Goal: Information Seeking & Learning: Learn about a topic

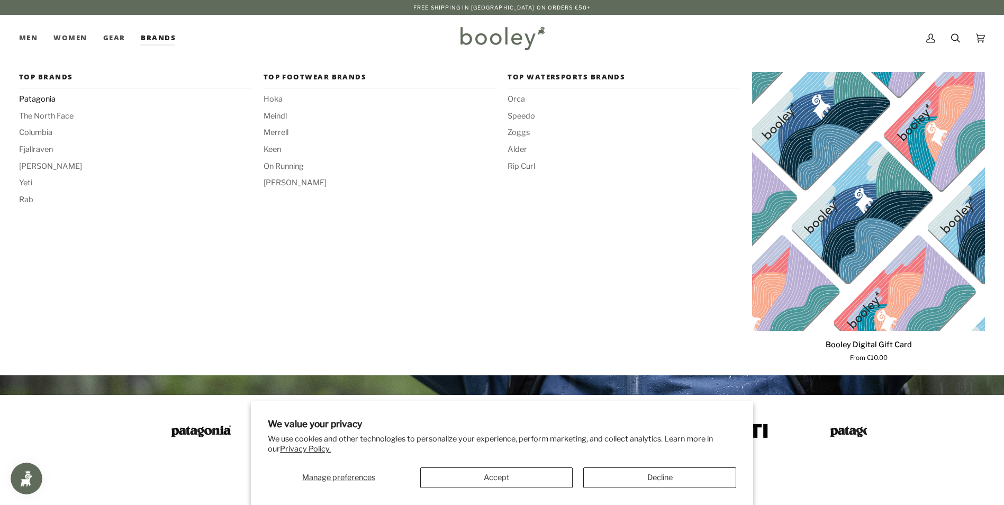
click at [43, 99] on span "Patagonia" at bounding box center [135, 100] width 233 height 12
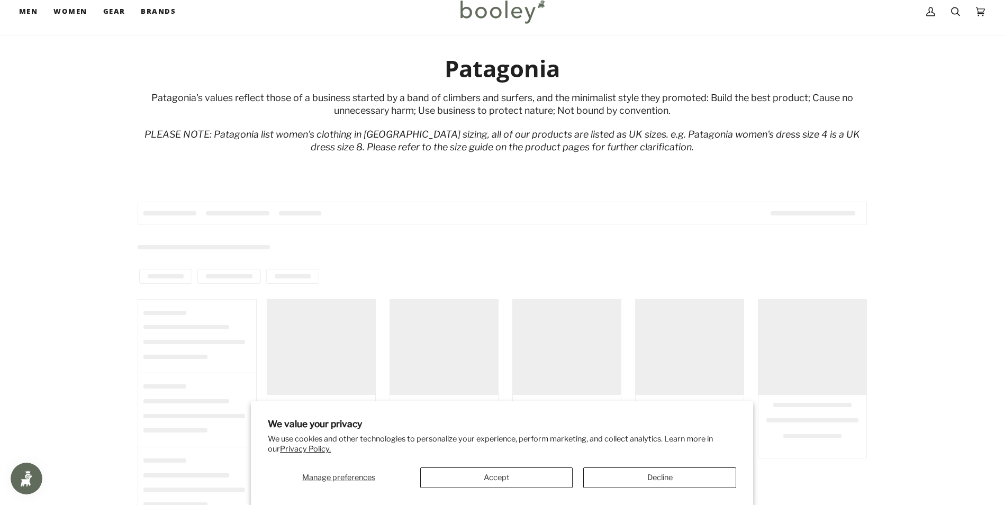
scroll to position [53, 0]
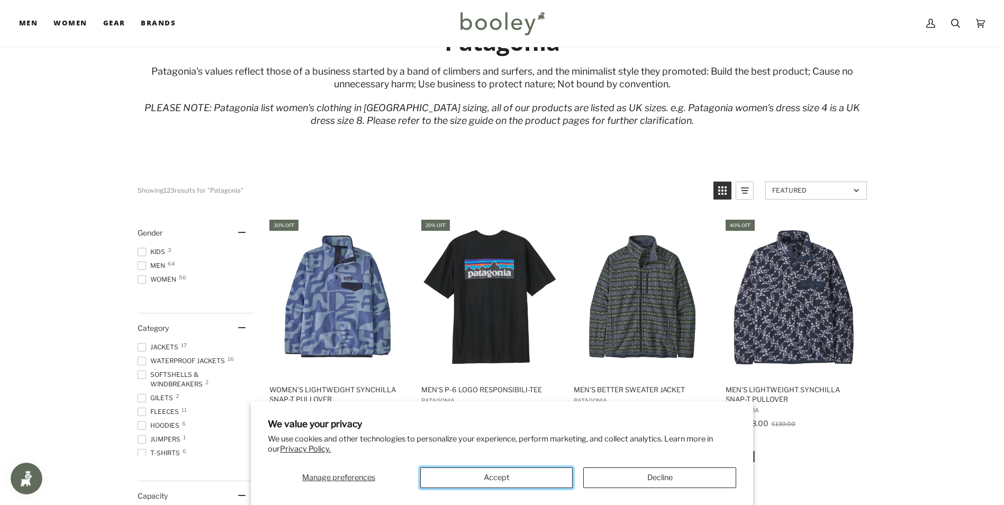
click at [545, 478] on button "Accept" at bounding box center [496, 477] width 152 height 21
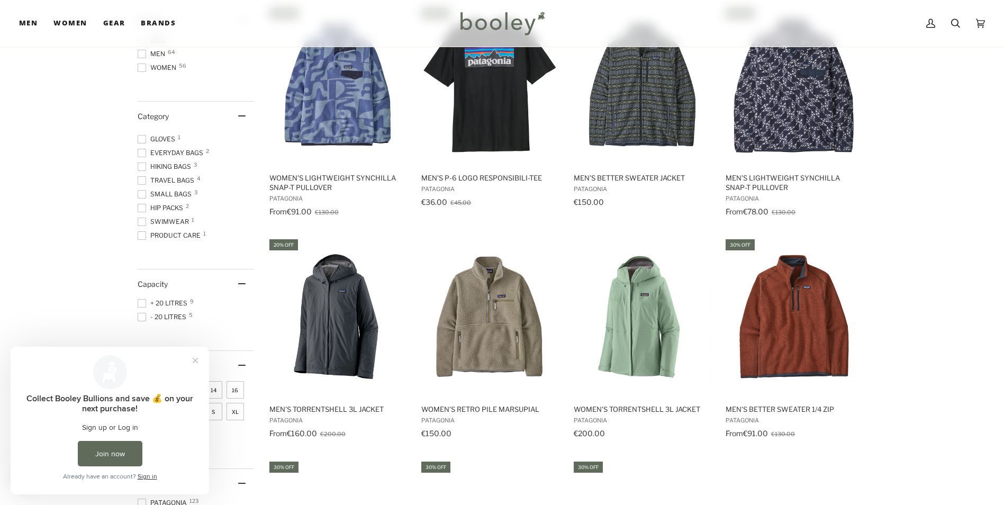
scroll to position [0, 0]
click at [159, 178] on span "Travel Bags 4" at bounding box center [168, 181] width 60 height 10
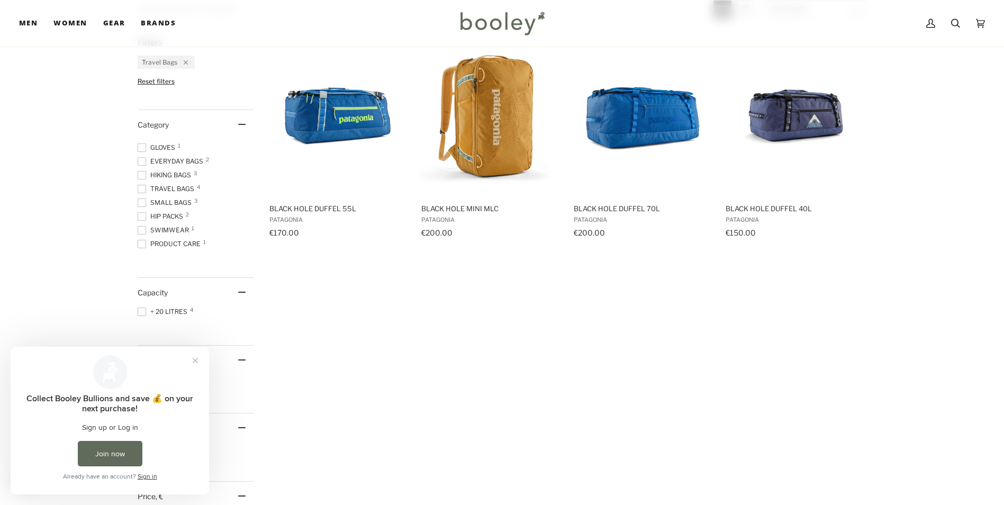
scroll to position [265, 0]
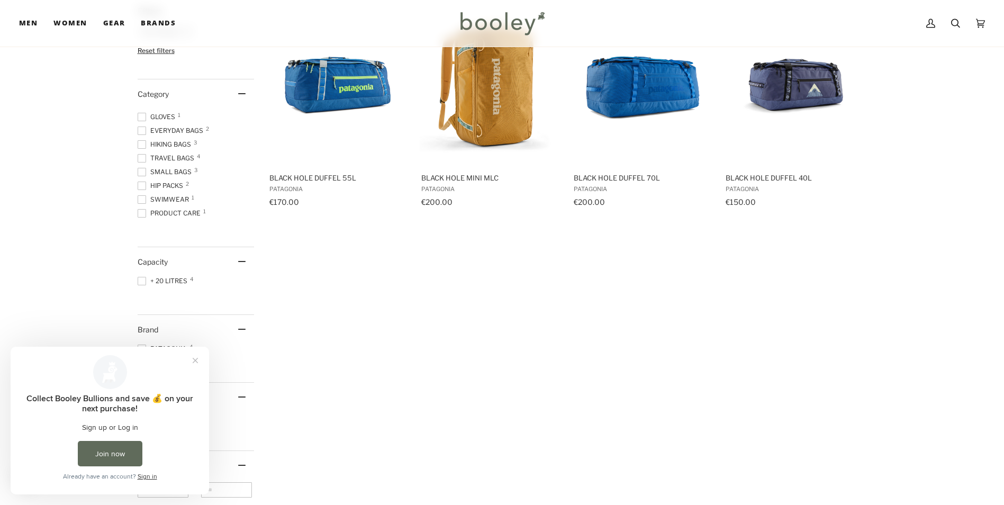
click at [140, 159] on span at bounding box center [142, 158] width 8 height 8
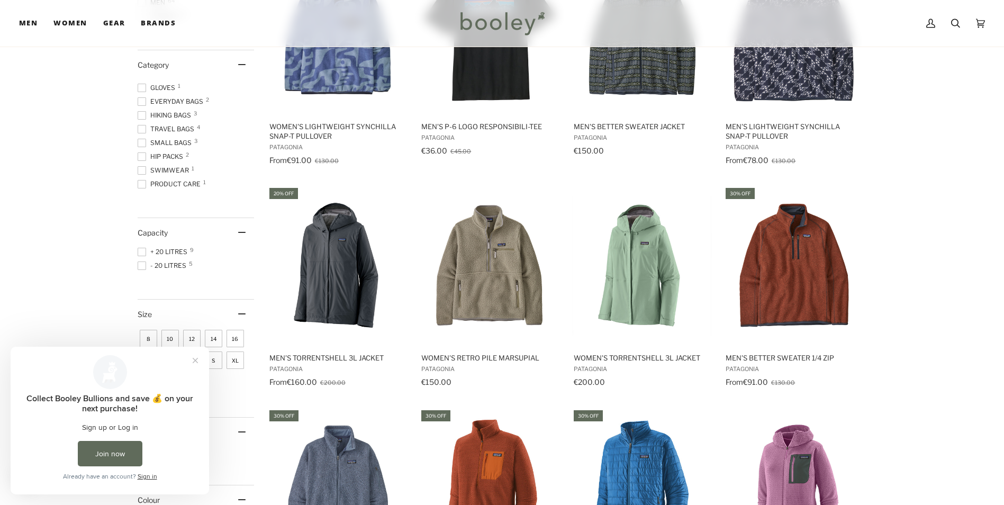
scroll to position [318, 0]
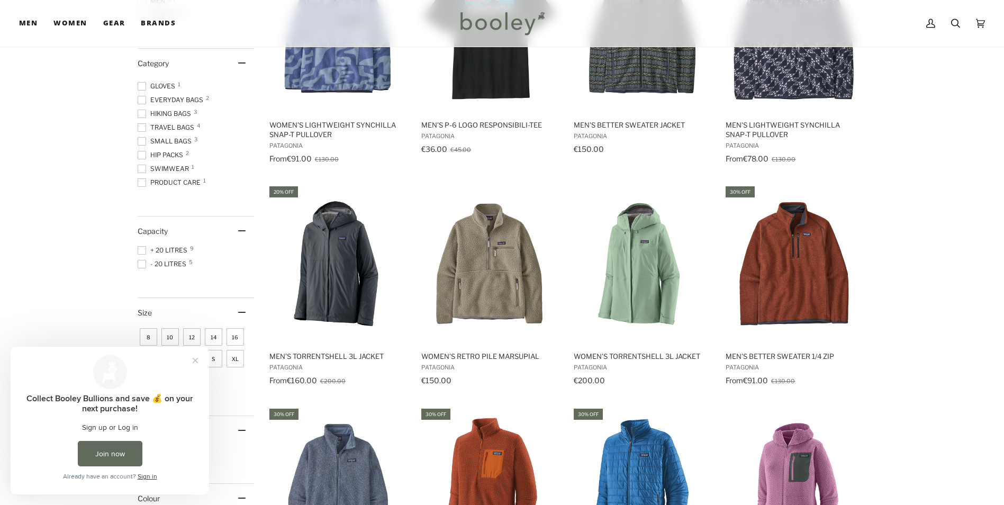
click at [140, 99] on span at bounding box center [142, 100] width 8 height 8
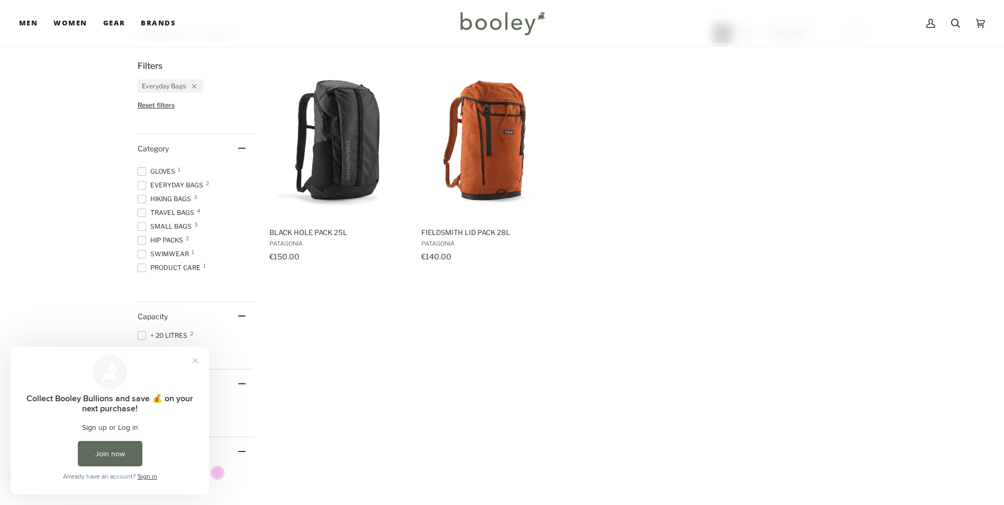
scroll to position [212, 0]
click at [140, 227] on span at bounding box center [142, 225] width 8 height 8
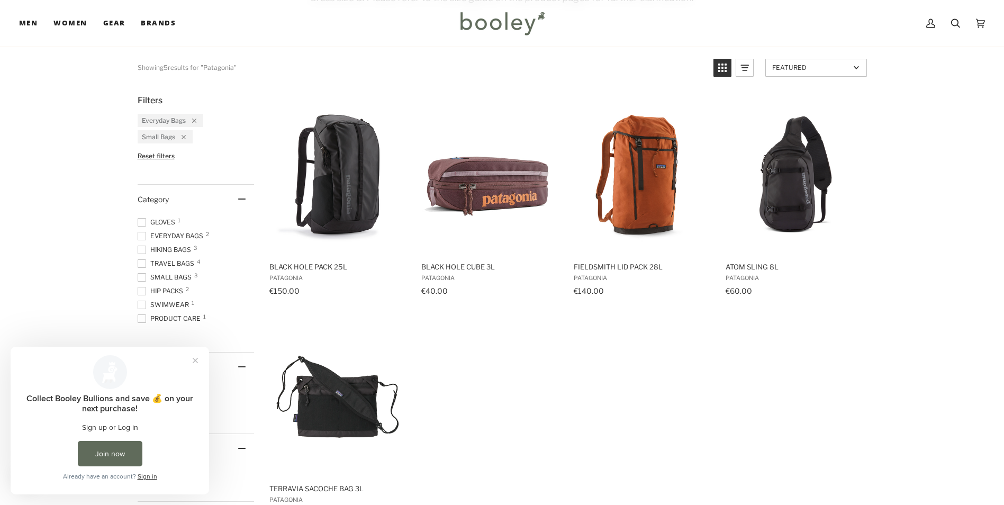
scroll to position [265, 0]
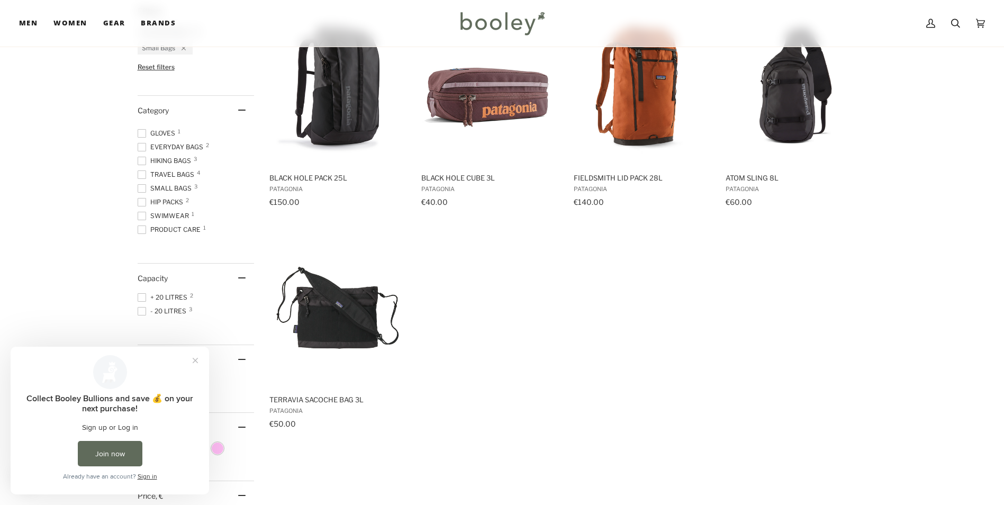
click at [142, 174] on span at bounding box center [142, 174] width 8 height 8
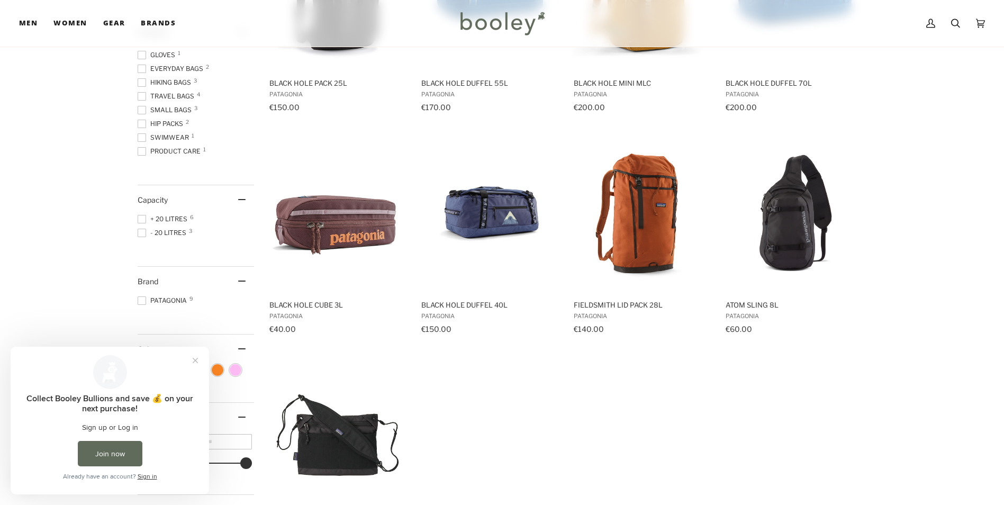
scroll to position [384, 0]
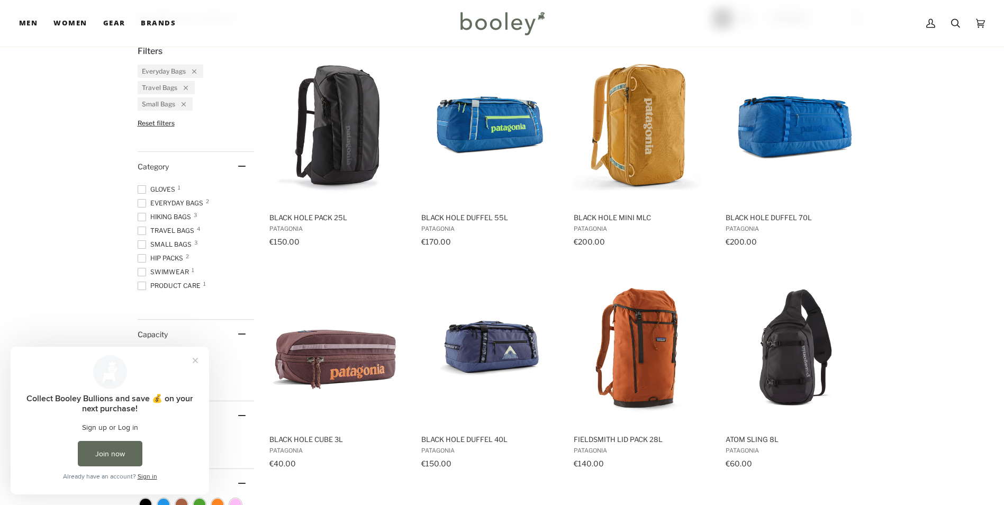
click at [140, 213] on span at bounding box center [142, 217] width 8 height 8
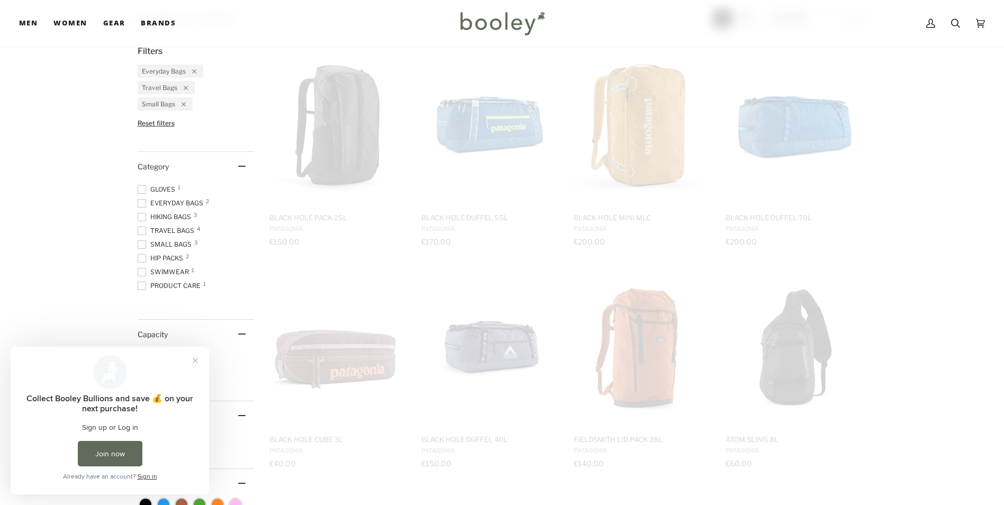
scroll to position [0, 0]
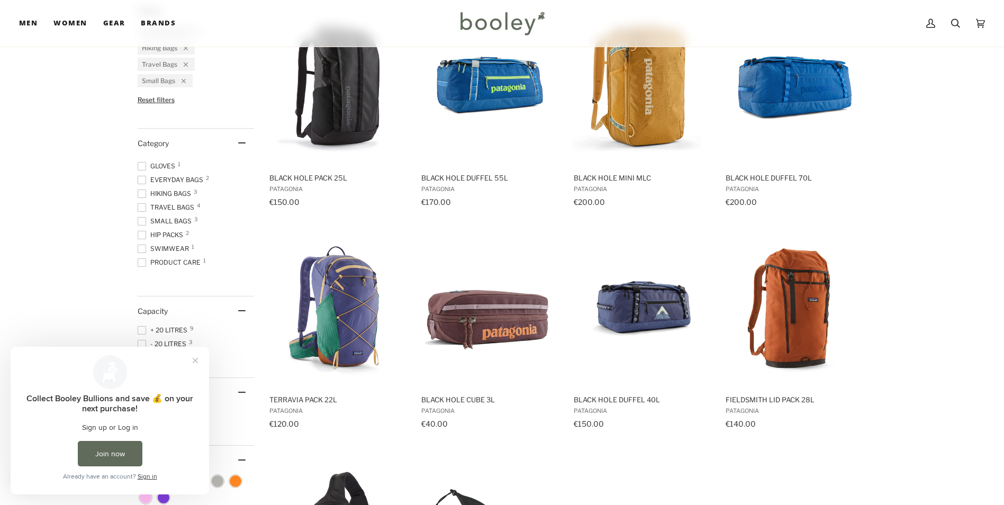
click at [142, 182] on span at bounding box center [142, 180] width 8 height 8
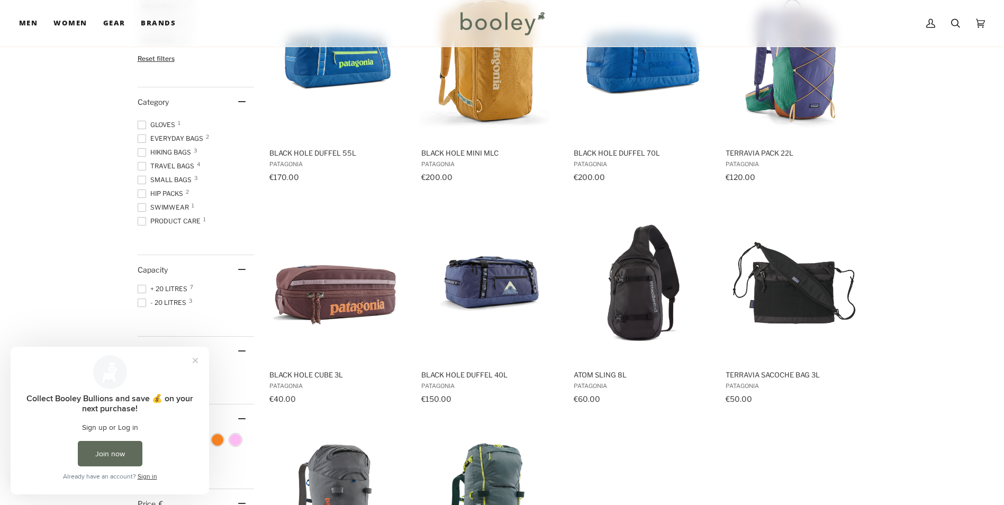
click at [143, 167] on span at bounding box center [142, 166] width 8 height 8
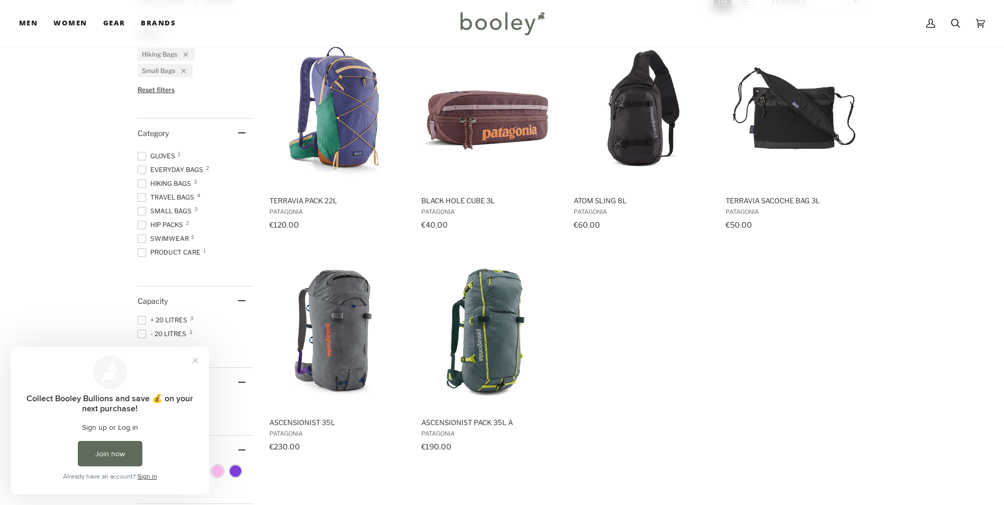
click at [140, 212] on span at bounding box center [142, 211] width 8 height 8
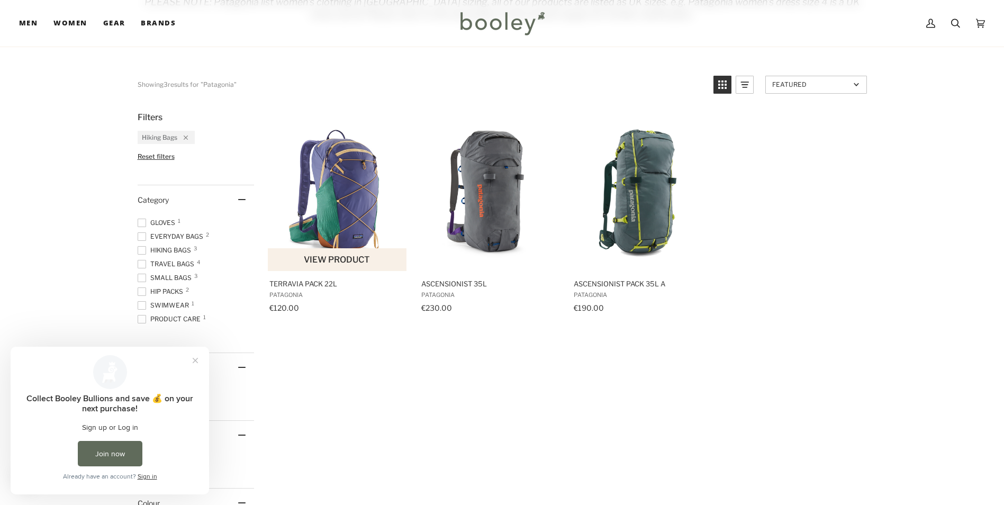
click at [313, 286] on span "Terravia Pack 22L" at bounding box center [337, 284] width 137 height 10
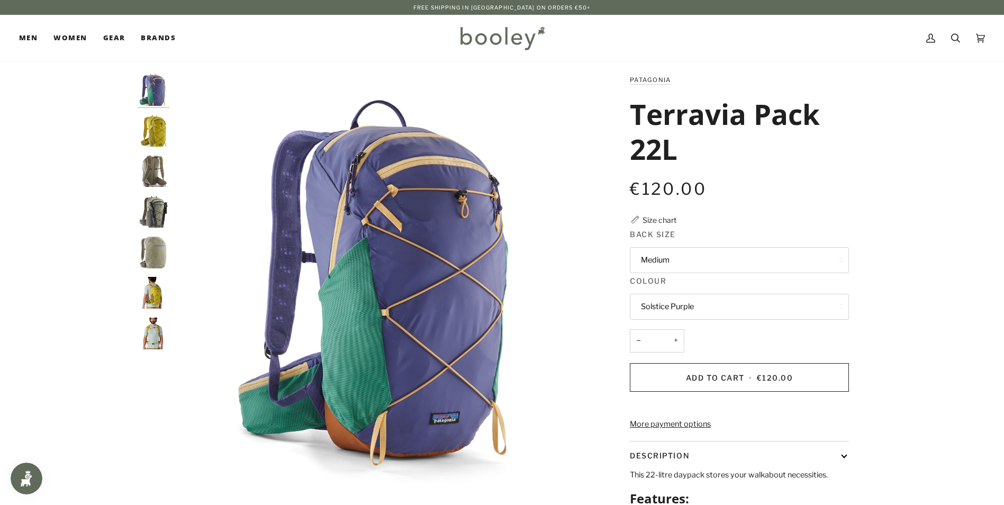
click at [689, 258] on button "Medium" at bounding box center [739, 260] width 219 height 26
click at [676, 287] on link "Medium" at bounding box center [739, 286] width 218 height 26
click at [677, 302] on button "Solstice Purple" at bounding box center [739, 307] width 219 height 26
click at [673, 329] on span "Solstice Purple" at bounding box center [667, 332] width 53 height 10
click at [662, 302] on button "Solstice Purple" at bounding box center [739, 307] width 219 height 26
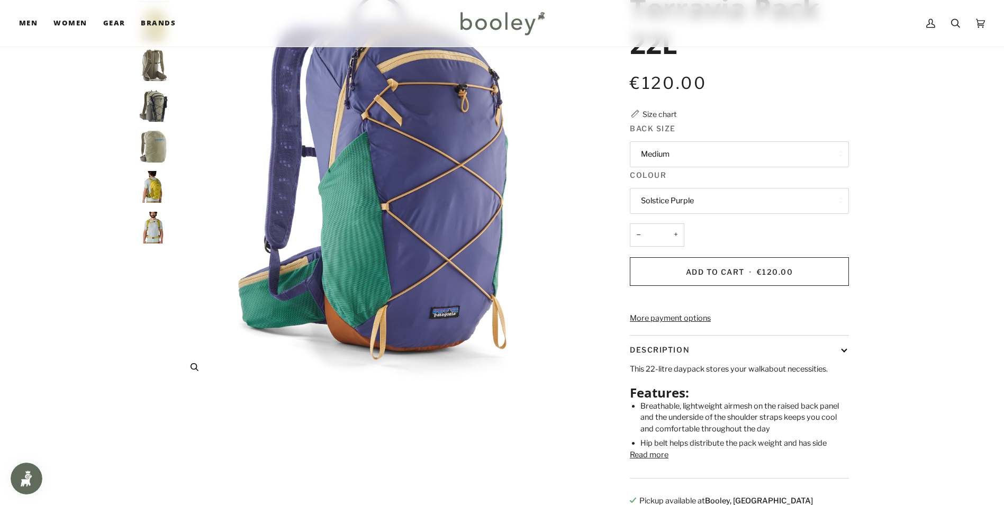
click at [584, 256] on img "Patagonia Terravia Pack 22L Solstice Purple - Booley Galway" at bounding box center [384, 177] width 419 height 419
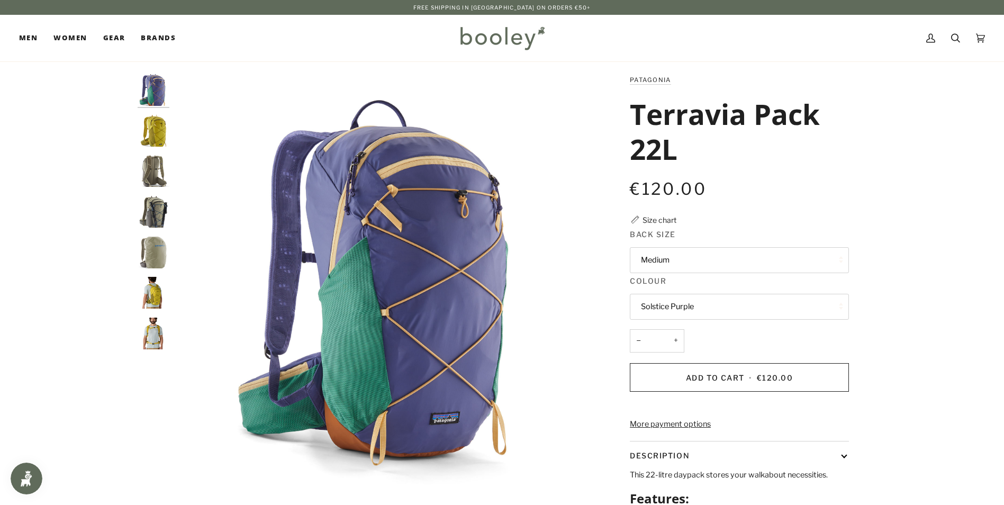
click at [152, 255] on img "Patagonia Terravia Pack 22L - Booley Galway" at bounding box center [154, 253] width 32 height 32
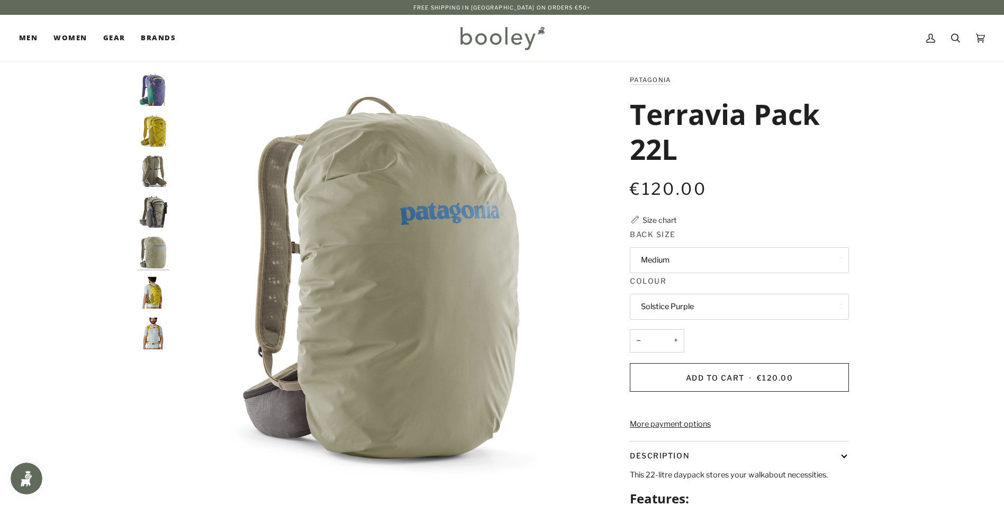
click at [160, 124] on img "Patagonia Terravia Pack 22L Graze Green - Booley Galway" at bounding box center [154, 131] width 32 height 32
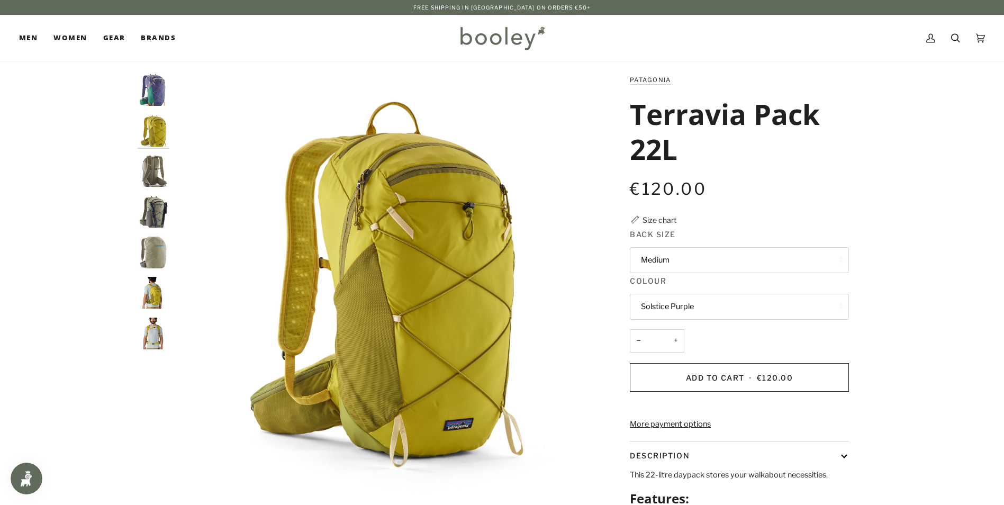
click at [156, 93] on img "Patagonia Terravia Pack 22L Solstice Purple - Booley Galway" at bounding box center [154, 90] width 32 height 32
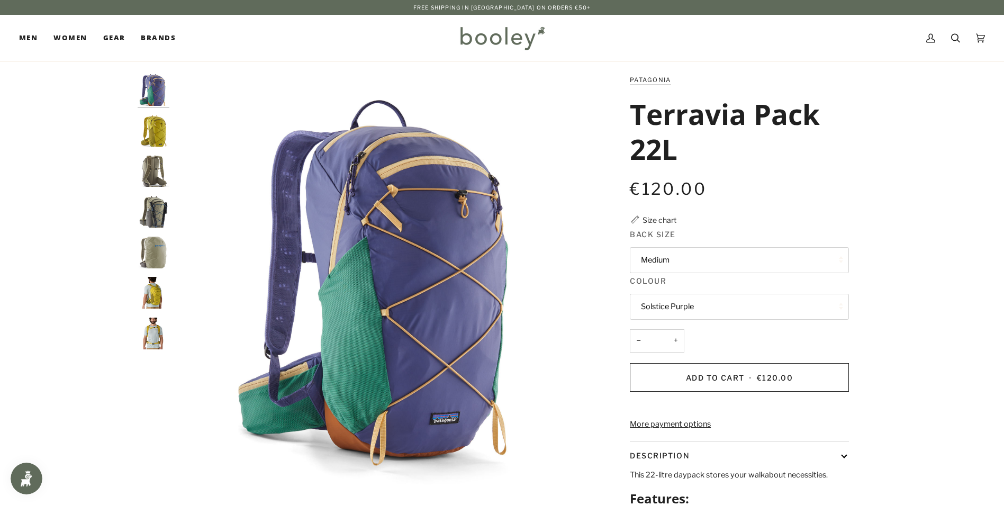
click at [155, 250] on img "Patagonia Terravia Pack 22L - Booley Galway" at bounding box center [154, 253] width 32 height 32
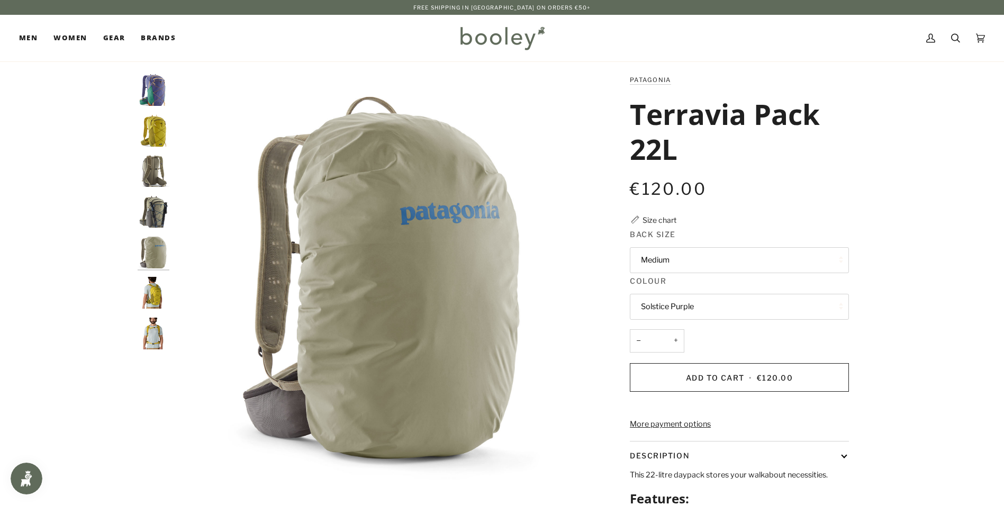
click at [152, 291] on img "Patagonia Terravia Pack 22L Graze Green - Booley Galway" at bounding box center [154, 293] width 32 height 32
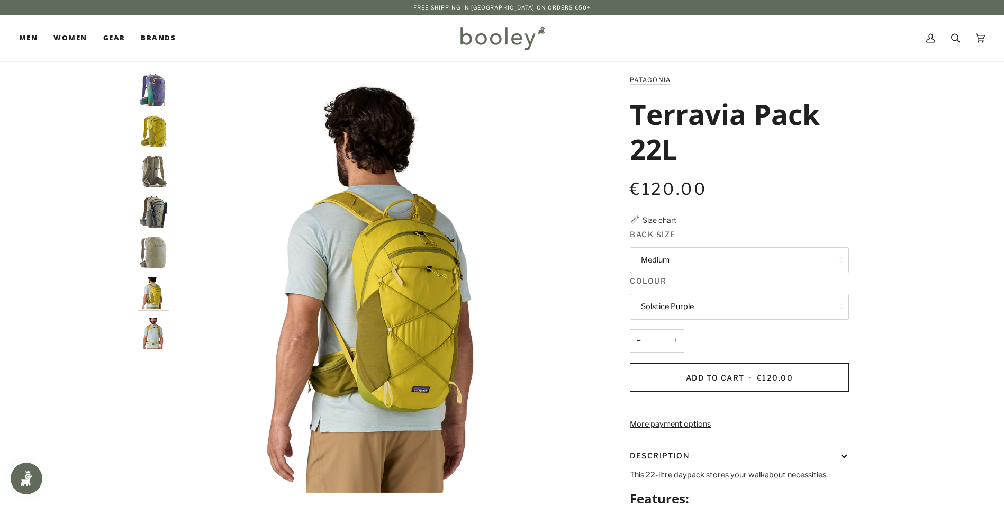
click at [149, 332] on img "Patagonia Terravia Pack 22L Graze Green - Booley Galway" at bounding box center [154, 334] width 32 height 32
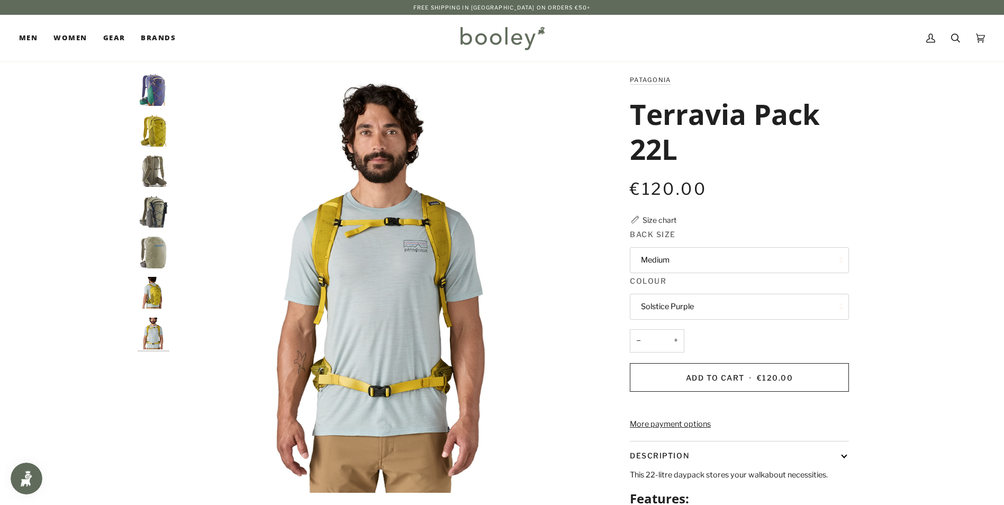
click at [143, 174] on img "Patagonia Terravia Pack 22L - Booley Galway" at bounding box center [154, 171] width 32 height 32
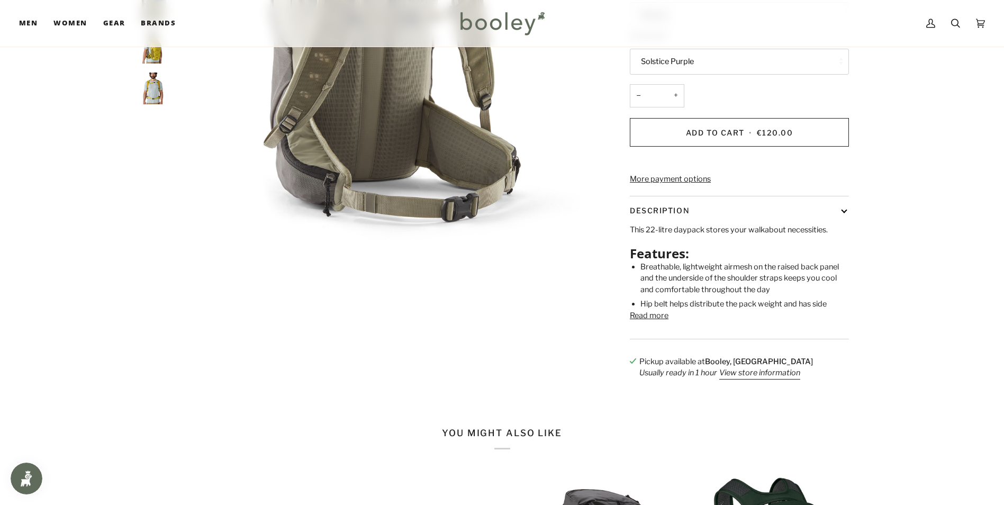
scroll to position [265, 0]
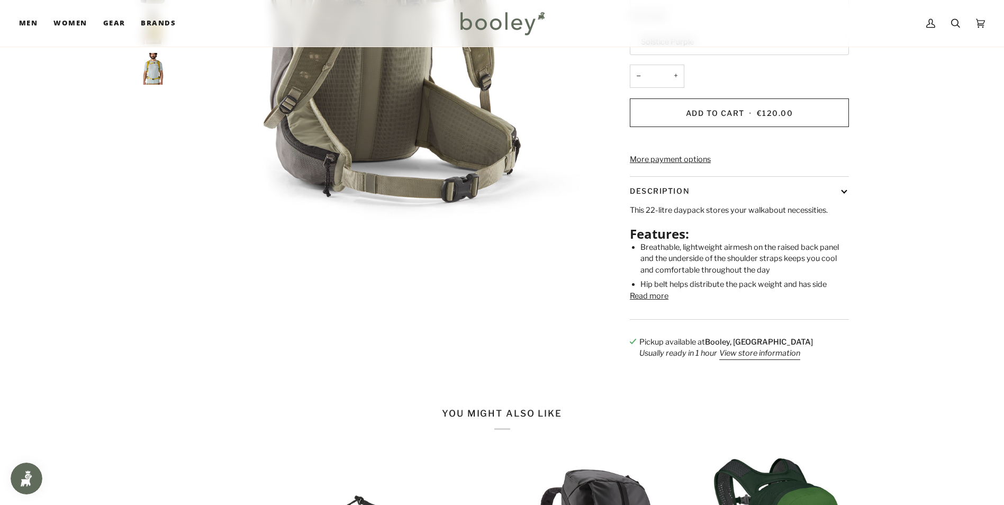
click at [659, 302] on button "Read more" at bounding box center [649, 297] width 39 height 12
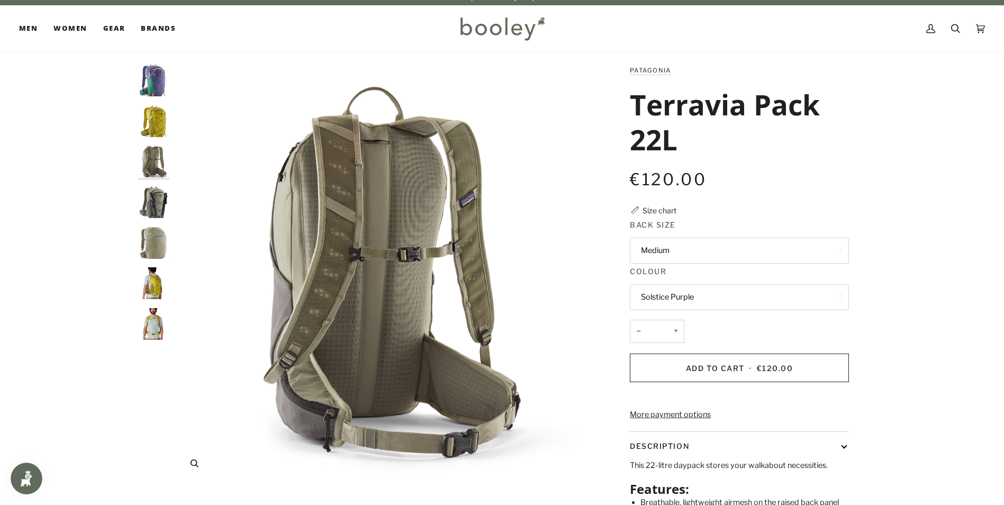
scroll to position [0, 0]
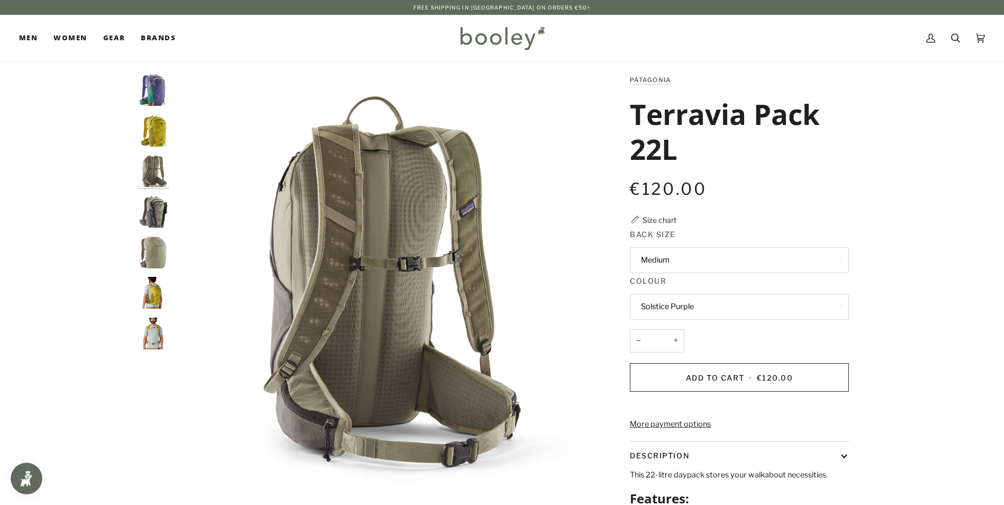
click at [671, 259] on button "Medium" at bounding box center [739, 260] width 219 height 26
click at [665, 281] on span "Medium" at bounding box center [655, 286] width 29 height 10
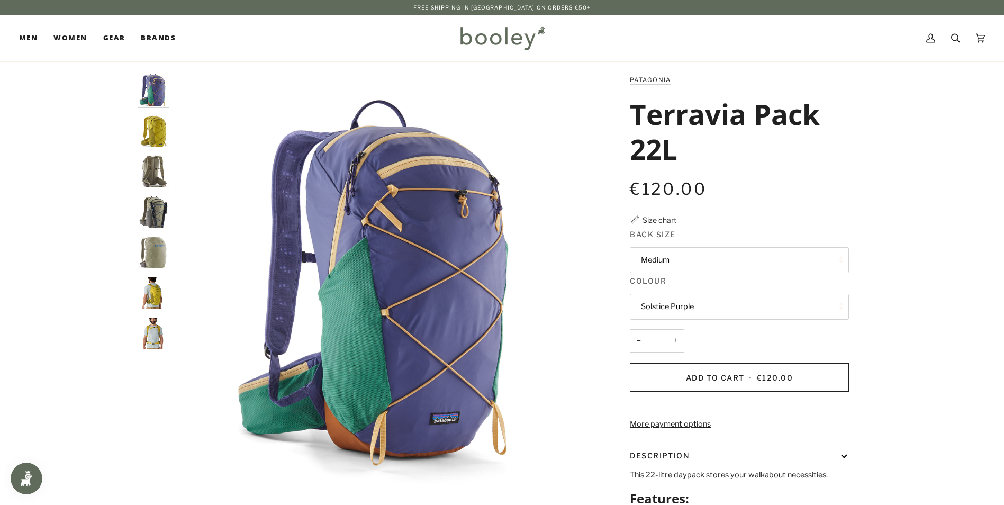
click at [688, 261] on button "Medium" at bounding box center [739, 260] width 219 height 26
click at [686, 284] on link "Medium" at bounding box center [739, 286] width 218 height 26
click at [149, 254] on img "Patagonia Terravia Pack 22L - Booley Galway" at bounding box center [154, 253] width 32 height 32
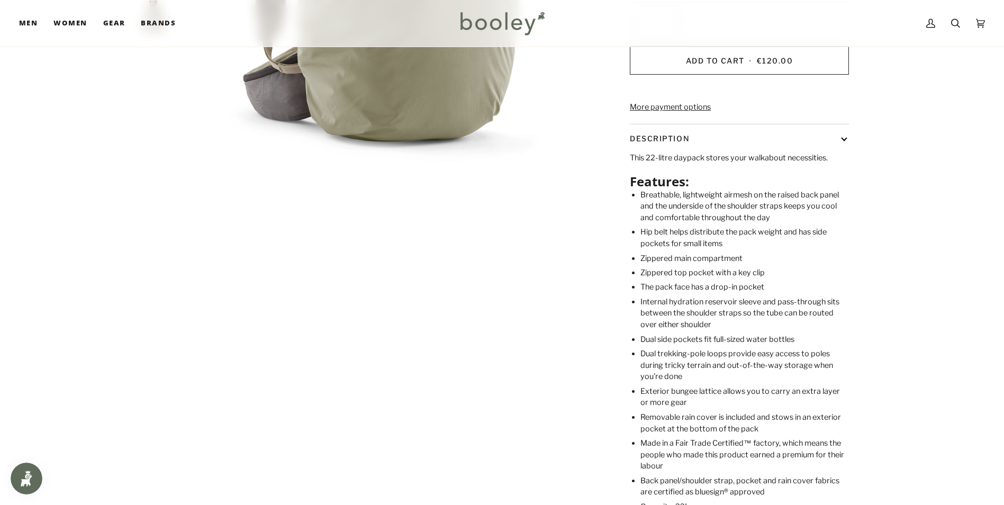
scroll to position [370, 0]
